Goal: Information Seeking & Learning: Understand process/instructions

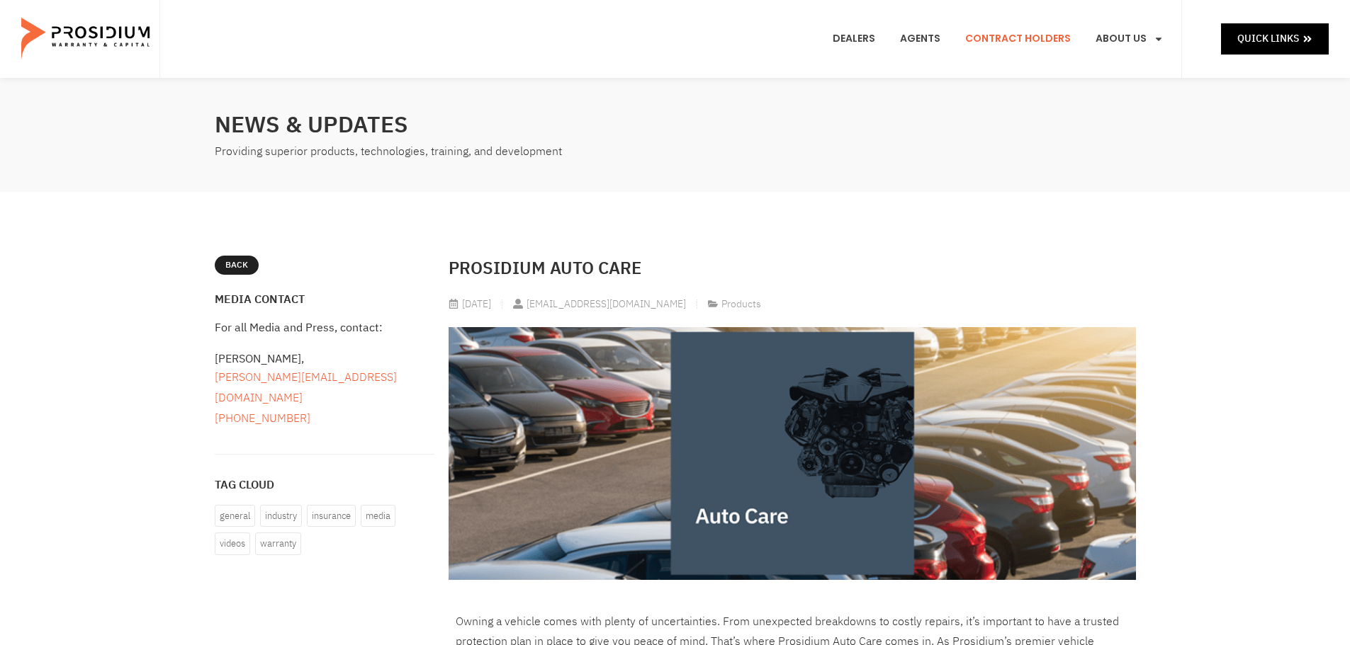
click at [1019, 39] on link "Contract Holders" at bounding box center [1017, 39] width 127 height 52
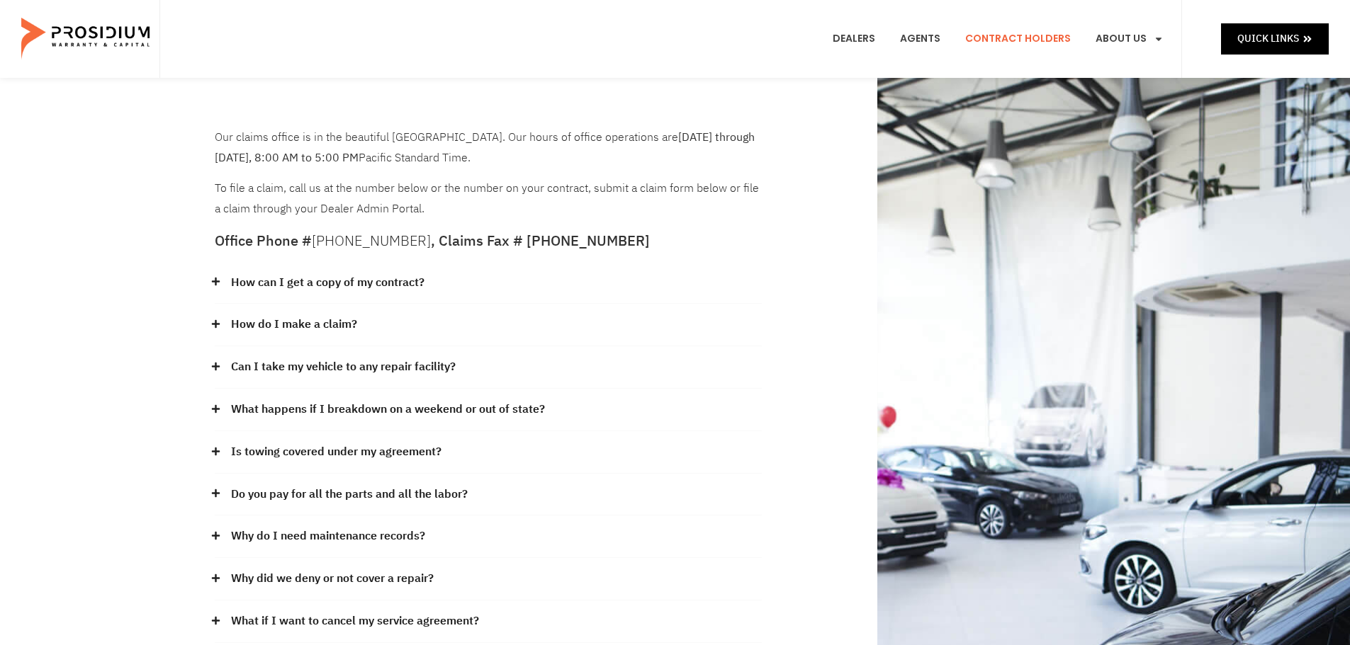
click at [311, 283] on link "How can I get a copy of my contract?" at bounding box center [327, 283] width 193 height 21
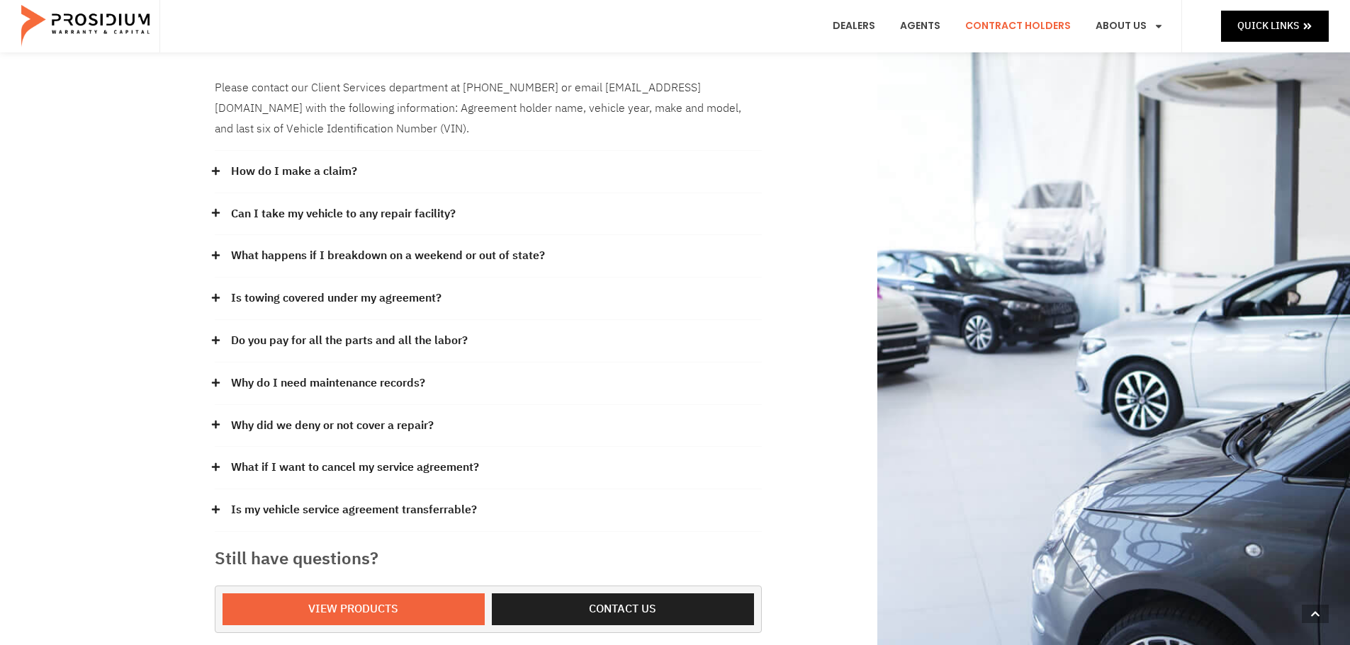
scroll to position [354, 0]
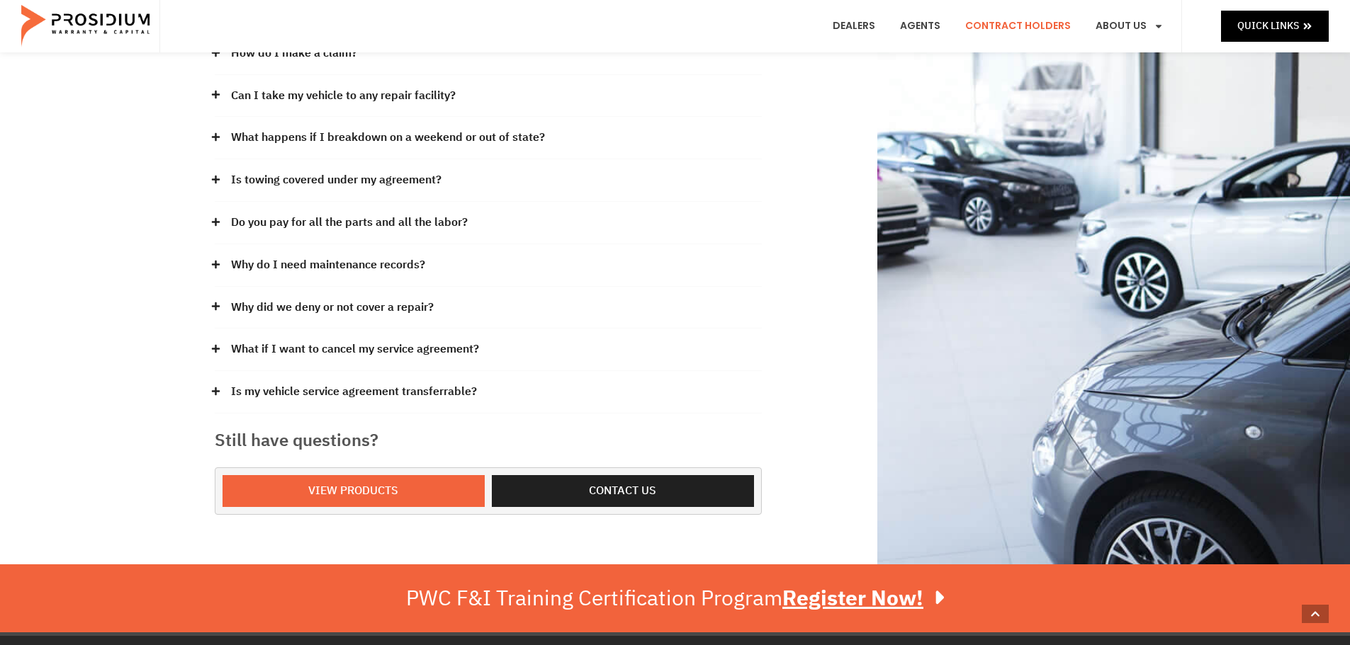
click at [416, 392] on link "Is my vehicle service agreement transferrable?" at bounding box center [354, 392] width 246 height 21
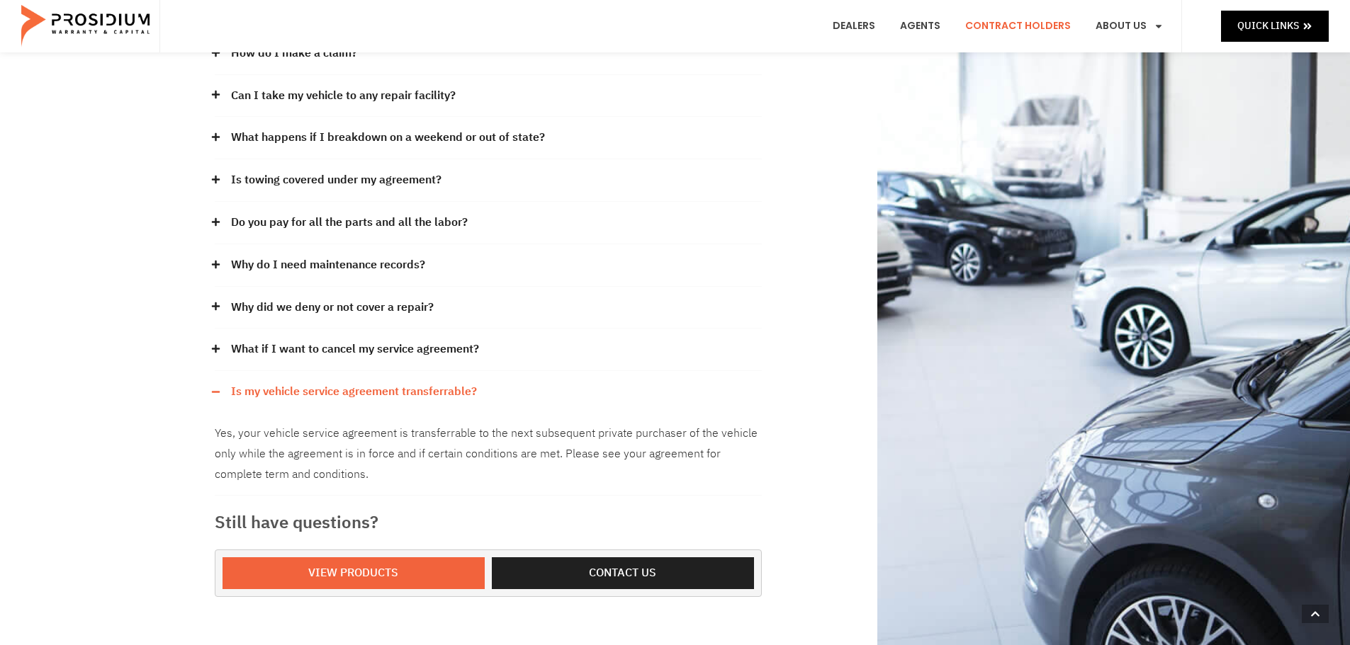
scroll to position [473, 0]
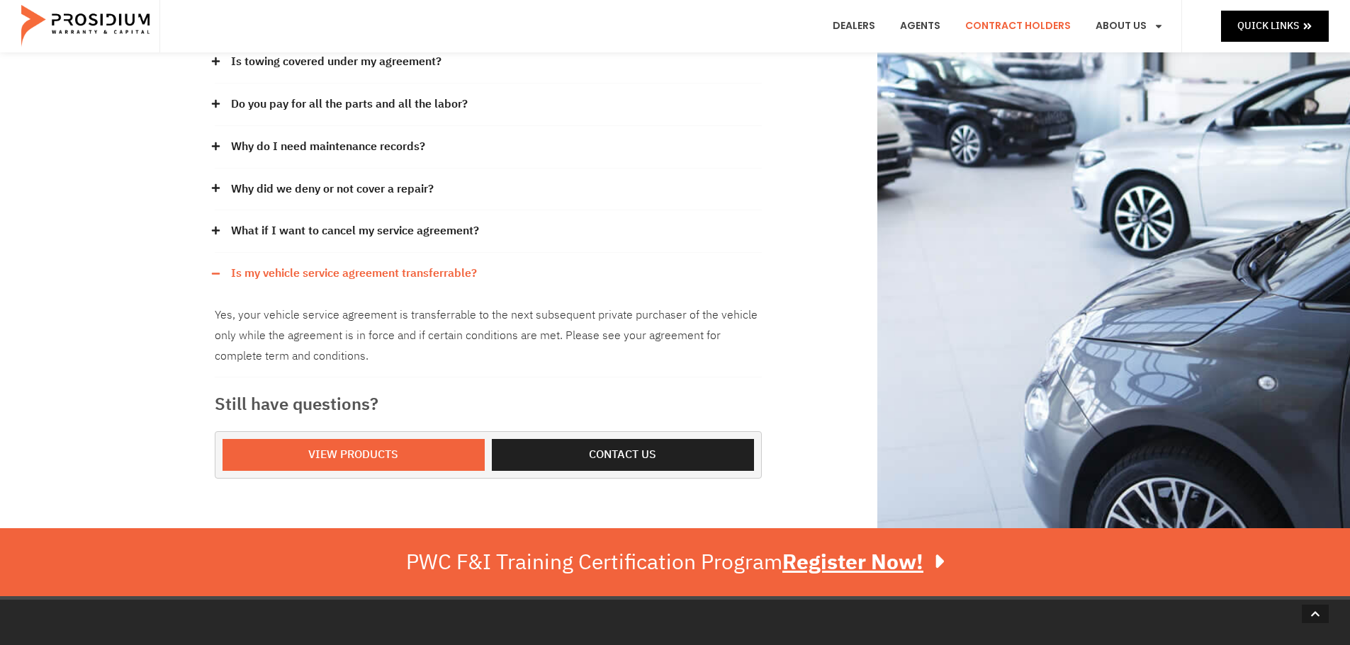
click at [374, 233] on link "What if I want to cancel my service agreement?" at bounding box center [355, 231] width 248 height 21
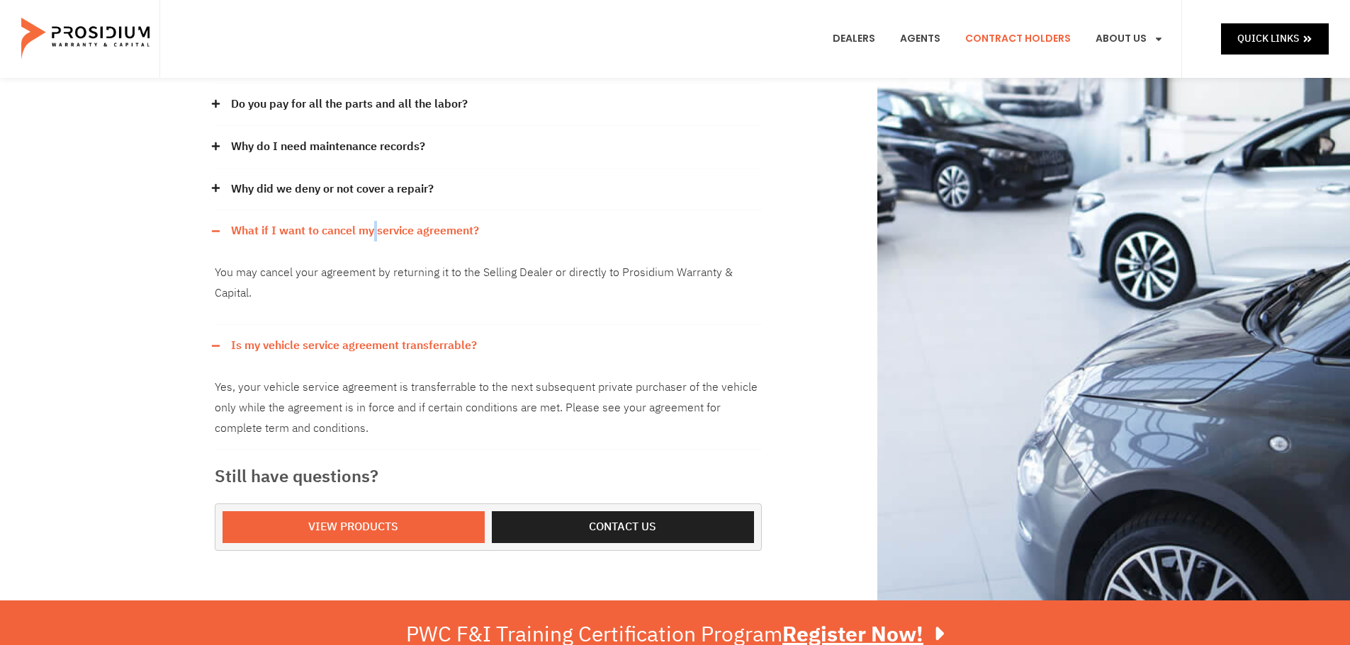
scroll to position [0, 0]
